Goal: Navigation & Orientation: Find specific page/section

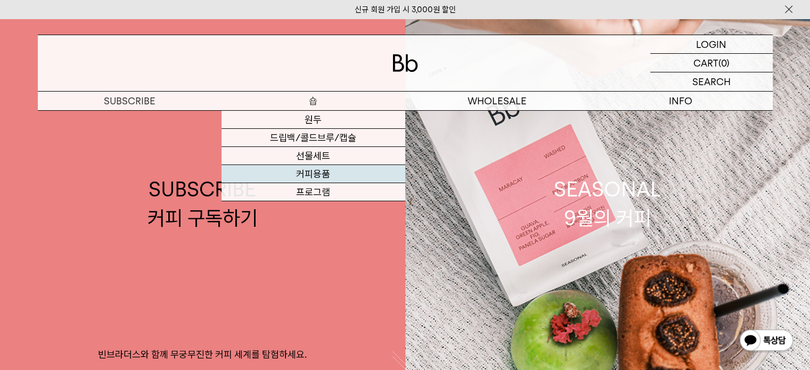
click at [320, 175] on link "커피용품" at bounding box center [314, 174] width 184 height 18
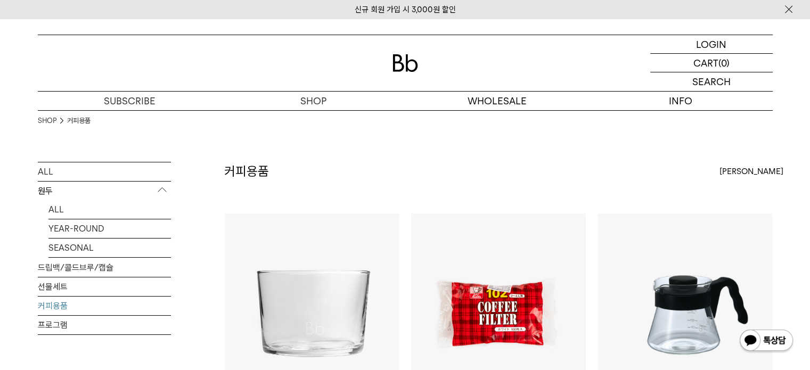
click at [389, 66] on div at bounding box center [405, 63] width 735 height 56
click at [399, 66] on img at bounding box center [406, 63] width 26 height 18
